Goal: Information Seeking & Learning: Find specific fact

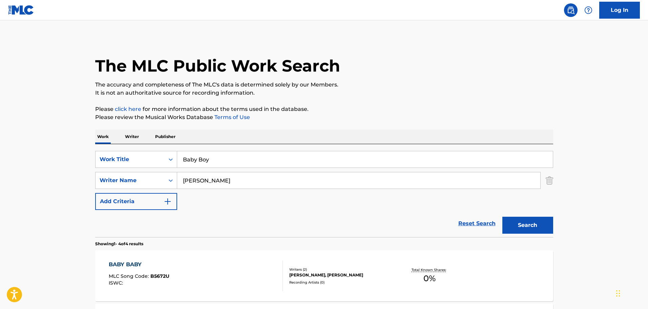
drag, startPoint x: 218, startPoint y: 160, endPoint x: 192, endPoint y: 165, distance: 26.7
click at [134, 164] on div "SearchWithCriteria74fa9f6b-87f2-4be0-bbee-7106758ee862 Work Title Baby Boy" at bounding box center [324, 159] width 458 height 17
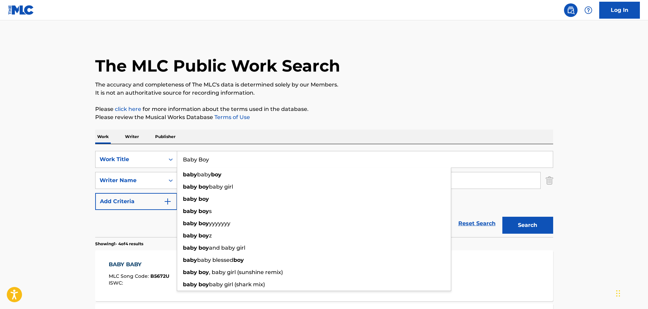
paste input "T3044839552"
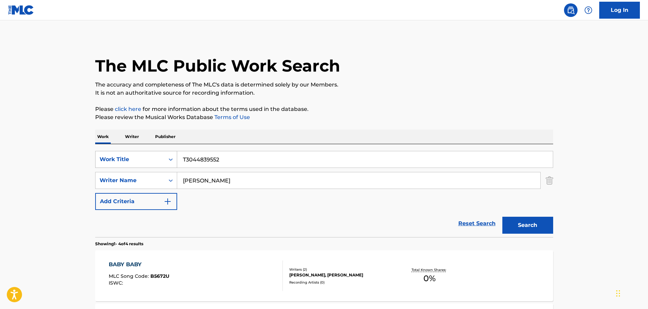
drag, startPoint x: 228, startPoint y: 161, endPoint x: 138, endPoint y: 161, distance: 90.5
click at [138, 161] on div "SearchWithCriteria74fa9f6b-87f2-4be0-bbee-7106758ee862 Work Title T3044839552" at bounding box center [324, 159] width 458 height 17
paste input "BANKSTA'Z"
type input "BANKSTA'Z"
click at [315, 179] on div "banksta'z" at bounding box center [314, 174] width 274 height 12
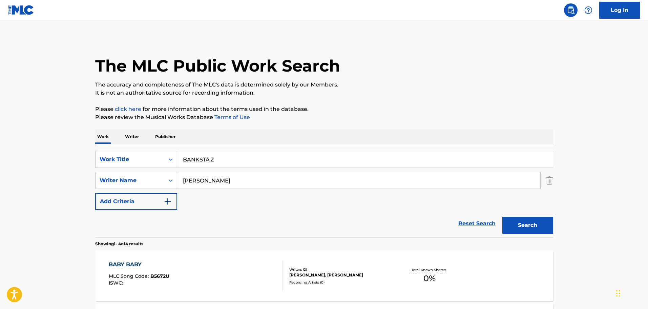
click at [533, 225] on button "Search" at bounding box center [528, 225] width 51 height 17
click at [177, 276] on div "BANKSTA'Z MLC Song Code : B1506B ISWC :" at bounding box center [196, 275] width 174 height 31
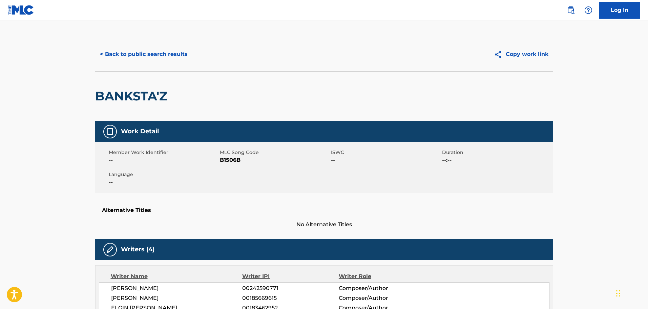
click at [145, 53] on button "< Back to public search results" at bounding box center [143, 54] width 97 height 17
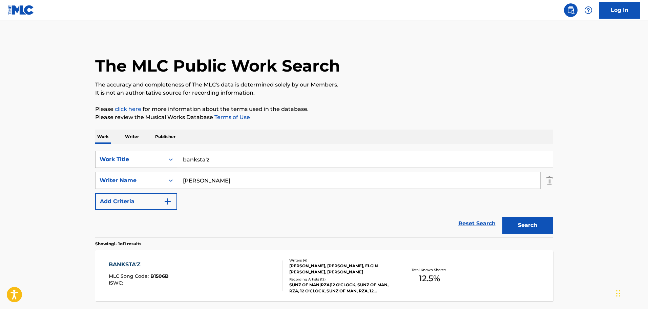
drag, startPoint x: 211, startPoint y: 158, endPoint x: 143, endPoint y: 154, distance: 67.6
click at [143, 155] on div "SearchWithCriteria74fa9f6b-87f2-4be0-bbee-7106758ee862 Work Title banksta'z" at bounding box center [324, 159] width 458 height 17
paste input "BARBERSHOP 2: BACK IN BUSINESS"
type input "BARBERSHOP 2: BACK IN BUSINESS"
click at [509, 217] on button "Search" at bounding box center [528, 225] width 51 height 17
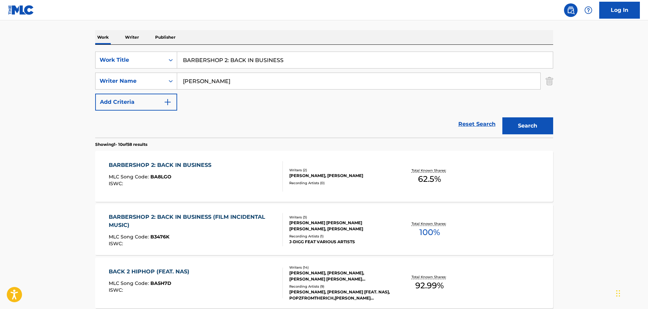
scroll to position [102, 0]
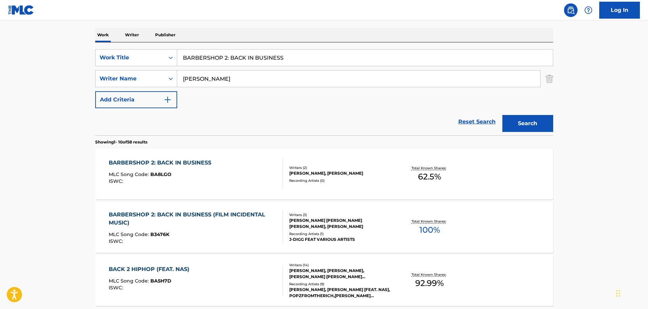
click at [264, 174] on div "BARBERSHOP 2: BACK IN BUSINESS MLC Song Code : BA8LGO ISWC :" at bounding box center [196, 174] width 174 height 31
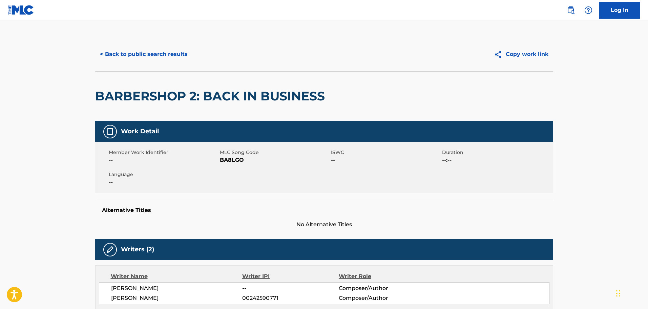
click at [169, 58] on button "< Back to public search results" at bounding box center [143, 54] width 97 height 17
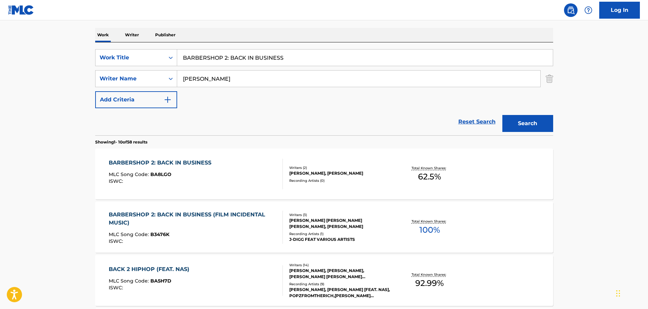
click at [214, 221] on div "BARBERSHOP 2: BACK IN BUSINESS (FILM INCIDENTAL MUSIC)" at bounding box center [193, 219] width 168 height 16
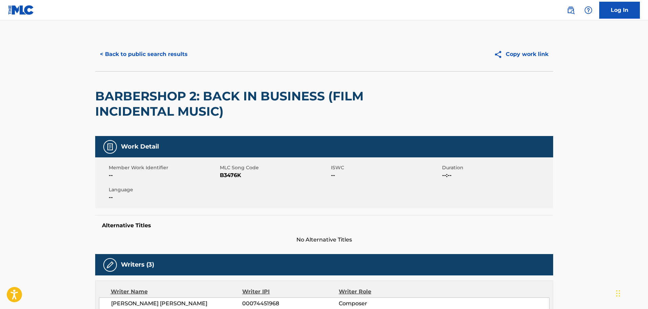
click at [151, 48] on button "< Back to public search results" at bounding box center [143, 54] width 97 height 17
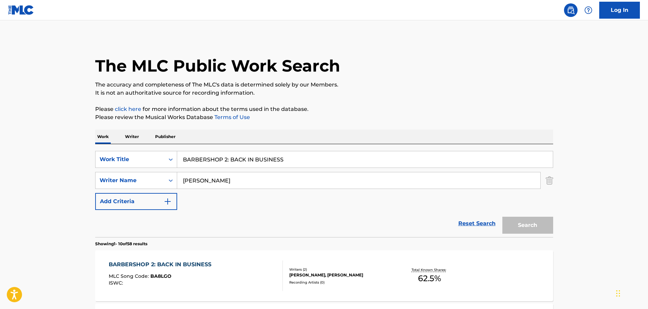
scroll to position [102, 0]
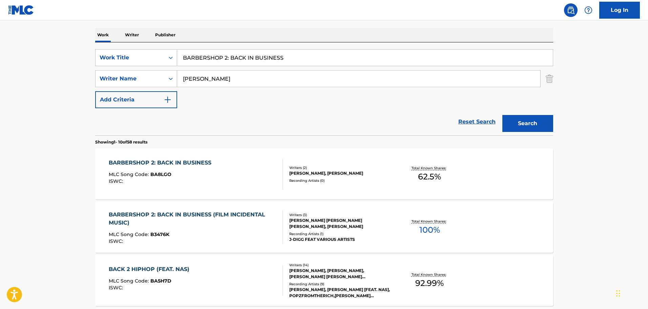
drag, startPoint x: 302, startPoint y: 53, endPoint x: 184, endPoint y: 67, distance: 118.5
click at [184, 67] on div "SearchWithCriteria74fa9f6b-87f2-4be0-bbee-7106758ee862 Work Title BARBERSHOP 2:…" at bounding box center [324, 78] width 458 height 59
paste input "ELIEVE IN ME (REMIX)"
type input "BELIEVE IN ME (REMIX)"
click at [528, 119] on button "Search" at bounding box center [528, 123] width 51 height 17
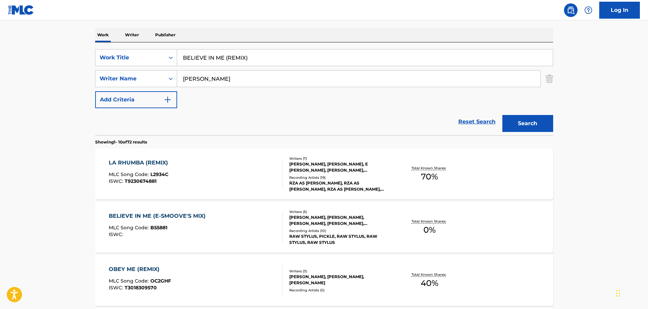
click at [167, 234] on div "ISWC :" at bounding box center [159, 234] width 100 height 5
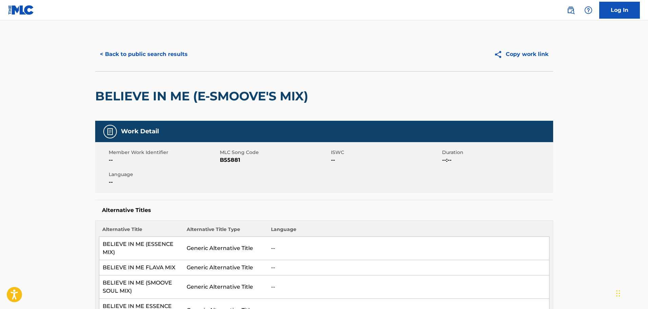
scroll to position [34, 0]
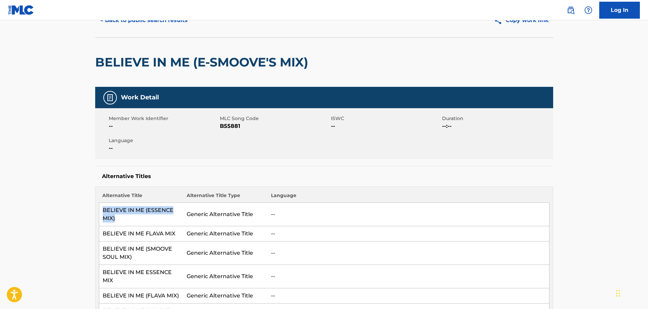
drag, startPoint x: 116, startPoint y: 218, endPoint x: 101, endPoint y: 213, distance: 16.6
click at [101, 213] on td "BELIEVE IN ME (ESSENCE MIX)" at bounding box center [141, 214] width 84 height 23
copy td "BELIEVE IN ME (ESSENCE MIX)"
drag, startPoint x: 175, startPoint y: 234, endPoint x: 102, endPoint y: 233, distance: 73.6
click at [102, 233] on td "BELIEVE IN ME FLAVA MIX" at bounding box center [141, 233] width 84 height 15
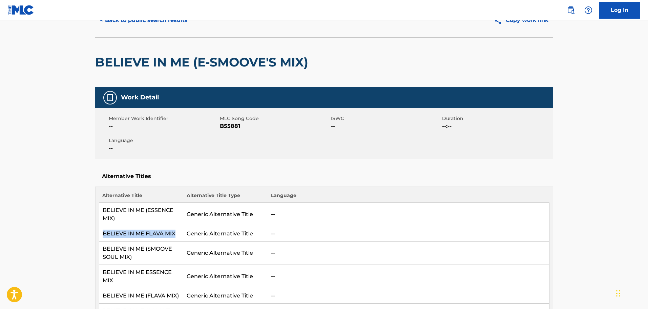
copy td "BELIEVE IN ME FLAVA MIX"
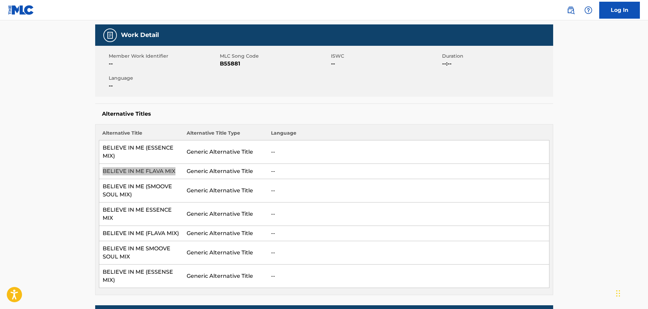
scroll to position [102, 0]
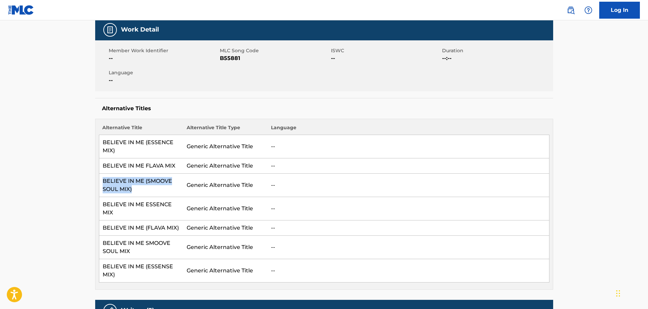
drag, startPoint x: 140, startPoint y: 192, endPoint x: 102, endPoint y: 183, distance: 38.8
click at [102, 183] on td "BELIEVE IN ME (SMOOVE SOUL MIX)" at bounding box center [141, 185] width 84 height 23
copy td "BELIEVE IN ME (SMOOVE SOUL MIX)"
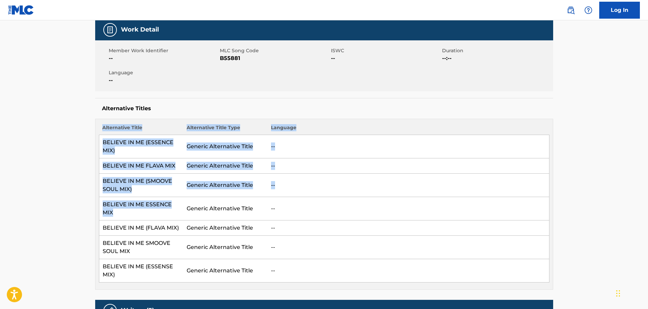
drag, startPoint x: 184, startPoint y: 205, endPoint x: 98, endPoint y: 208, distance: 86.2
click at [98, 208] on div "Alternative Title Alternative Title Type Language BELIEVE IN ME (ESSENCE MIX) G…" at bounding box center [324, 204] width 458 height 171
click at [157, 208] on td "BELIEVE IN ME ESSENCE MIX" at bounding box center [141, 208] width 84 height 23
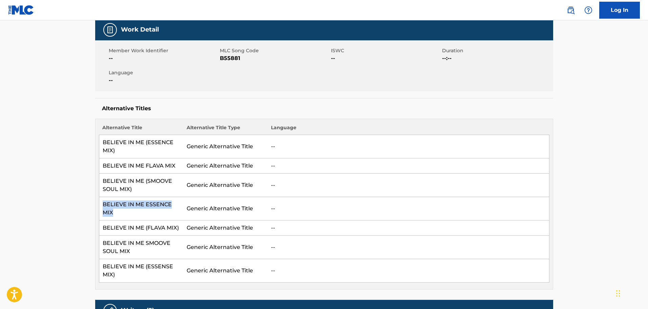
drag, startPoint x: 179, startPoint y: 205, endPoint x: 104, endPoint y: 211, distance: 74.7
click at [104, 211] on tr "BELIEVE IN ME ESSENCE MIX Generic Alternative Title --" at bounding box center [324, 208] width 451 height 23
copy td "BELIEVE IN ME ESSENCE MIX"
drag, startPoint x: 179, startPoint y: 221, endPoint x: 102, endPoint y: 219, distance: 77.0
click at [102, 220] on td "BELIEVE IN ME (FLAVA MIX)" at bounding box center [141, 227] width 84 height 15
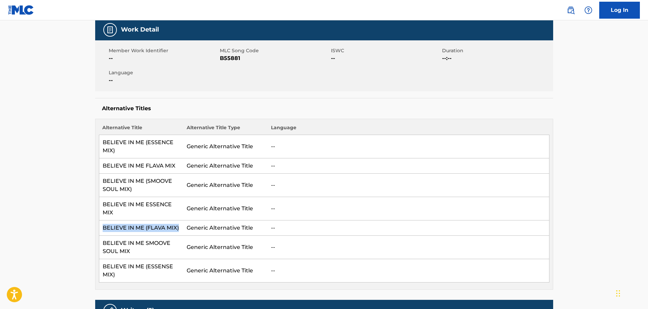
copy td "BELIEVE IN ME (FLAVA MIX)"
drag, startPoint x: 160, startPoint y: 241, endPoint x: 99, endPoint y: 237, distance: 60.5
click at [99, 237] on td "BELIEVE IN ME SMOOVE SOUL MIX" at bounding box center [141, 247] width 84 height 23
copy td "BELIEVE IN ME SMOOVE SOUL MIX"
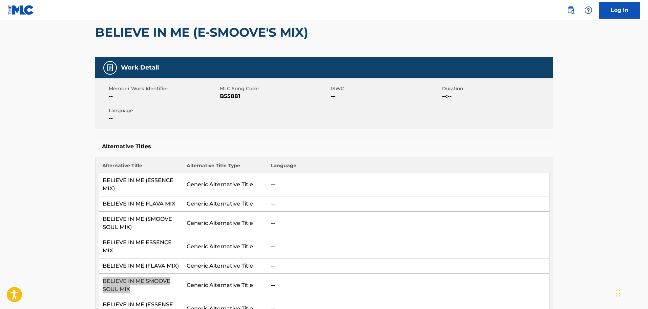
scroll to position [0, 0]
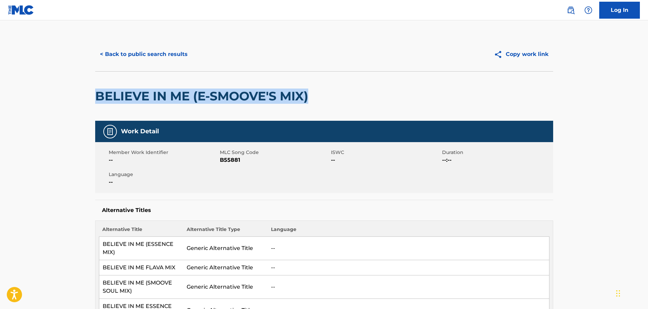
drag, startPoint x: 324, startPoint y: 93, endPoint x: 91, endPoint y: 95, distance: 233.6
copy h2 "BELIEVE IN ME (E-SMOOVE'S MIX)"
click at [154, 53] on button "< Back to public search results" at bounding box center [143, 54] width 97 height 17
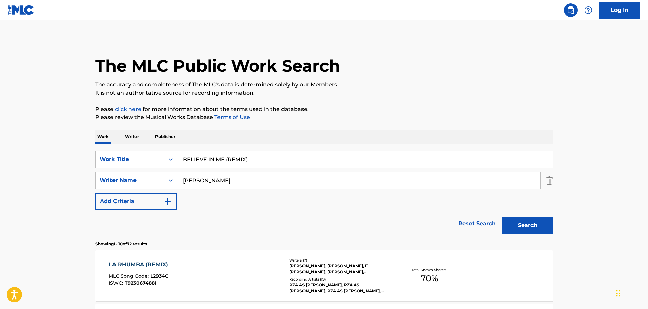
scroll to position [102, 0]
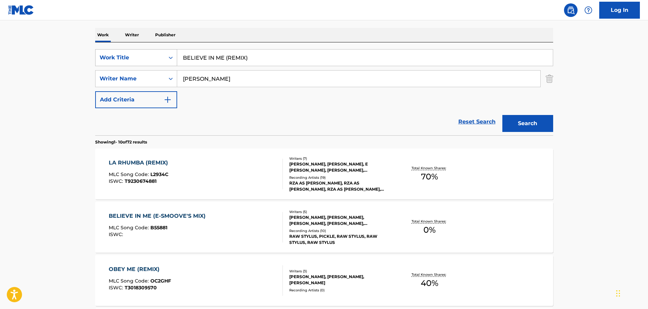
drag, startPoint x: 294, startPoint y: 57, endPoint x: 172, endPoint y: 61, distance: 122.4
click at [172, 61] on div "SearchWithCriteria74fa9f6b-87f2-4be0-bbee-7106758ee862 Work Title BELIEVE IN ME…" at bounding box center [324, 57] width 458 height 17
paste input "IRDS OF THE SKY"
type input "BIRDS OF THE SKY"
click at [532, 117] on button "Search" at bounding box center [528, 123] width 51 height 17
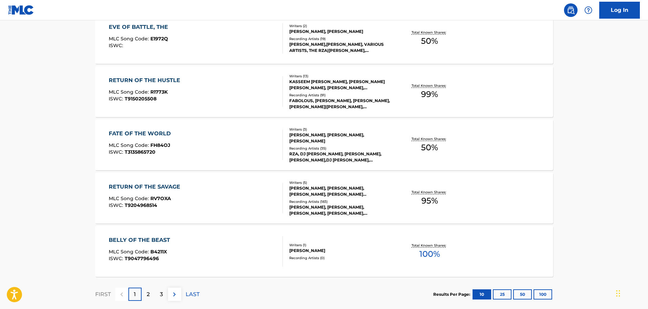
scroll to position [508, 0]
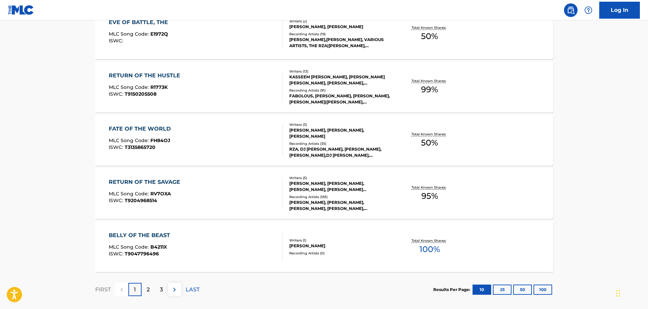
click at [213, 237] on div "BELLY OF THE BEAST MLC Song Code : B4211X ISWC : T9047796496" at bounding box center [196, 246] width 174 height 31
